Goal: Use online tool/utility: Utilize a website feature to perform a specific function

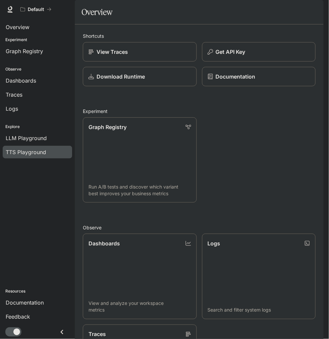
click at [39, 153] on span "TTS Playground" at bounding box center [26, 152] width 40 height 8
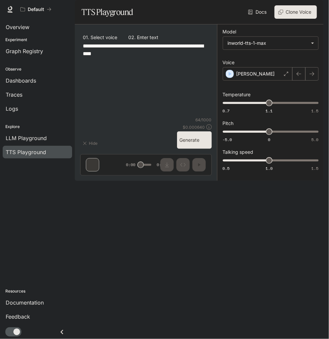
type textarea "**********"
type input "****"
